Goal: Transaction & Acquisition: Purchase product/service

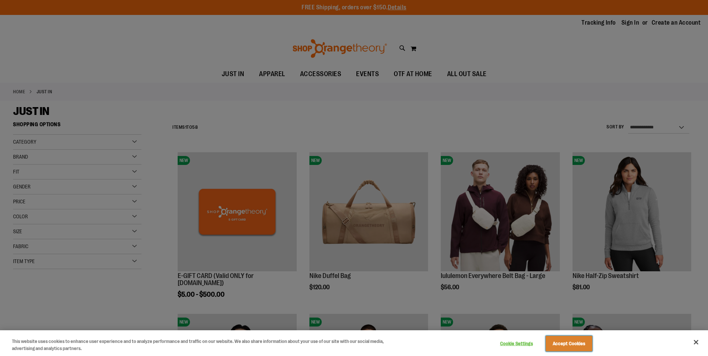
click at [565, 344] on button "Accept Cookies" at bounding box center [569, 344] width 47 height 16
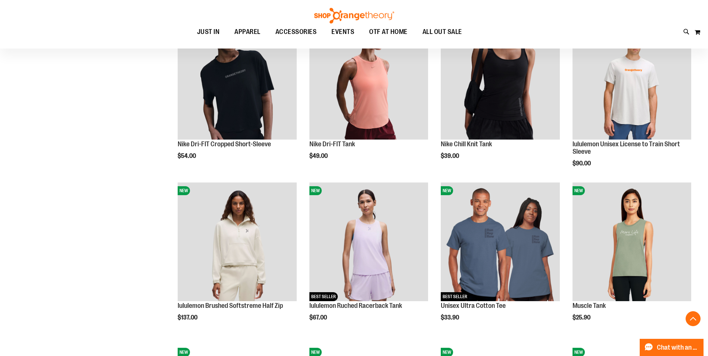
scroll to position [522, 0]
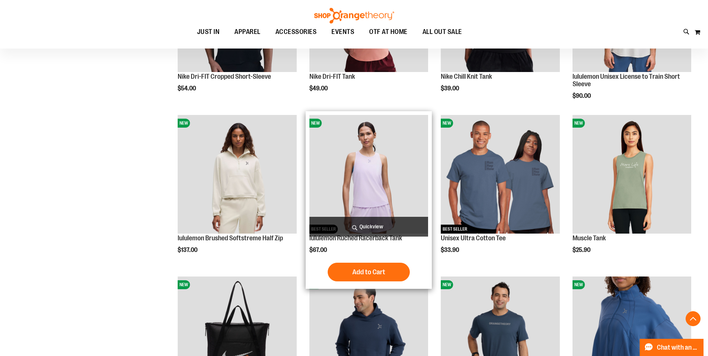
click at [380, 182] on img "product" at bounding box center [368, 174] width 119 height 119
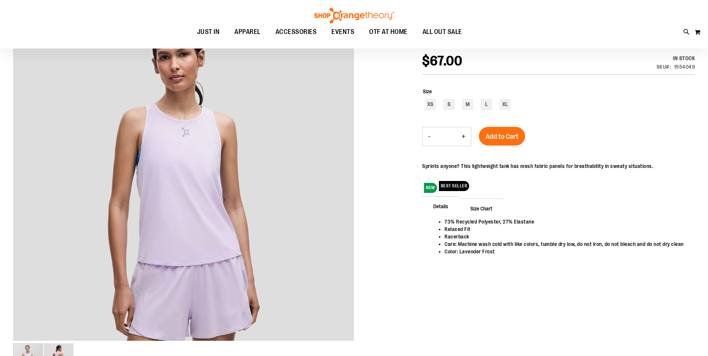
scroll to position [112, 0]
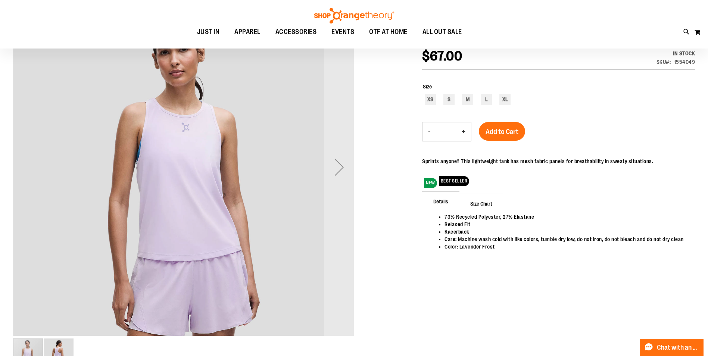
click at [59, 350] on img "image 2 of 2" at bounding box center [59, 354] width 30 height 30
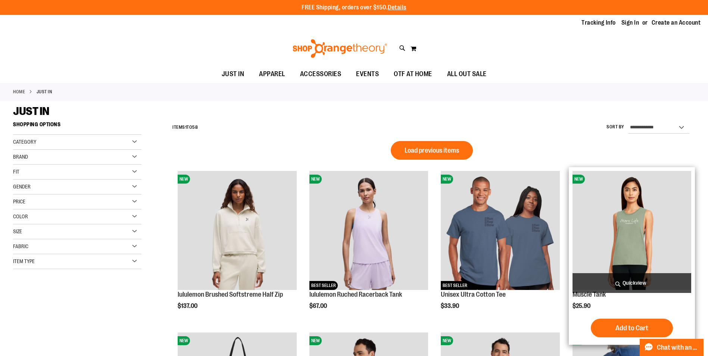
click at [615, 225] on img "product" at bounding box center [632, 230] width 119 height 119
